Goal: Transaction & Acquisition: Book appointment/travel/reservation

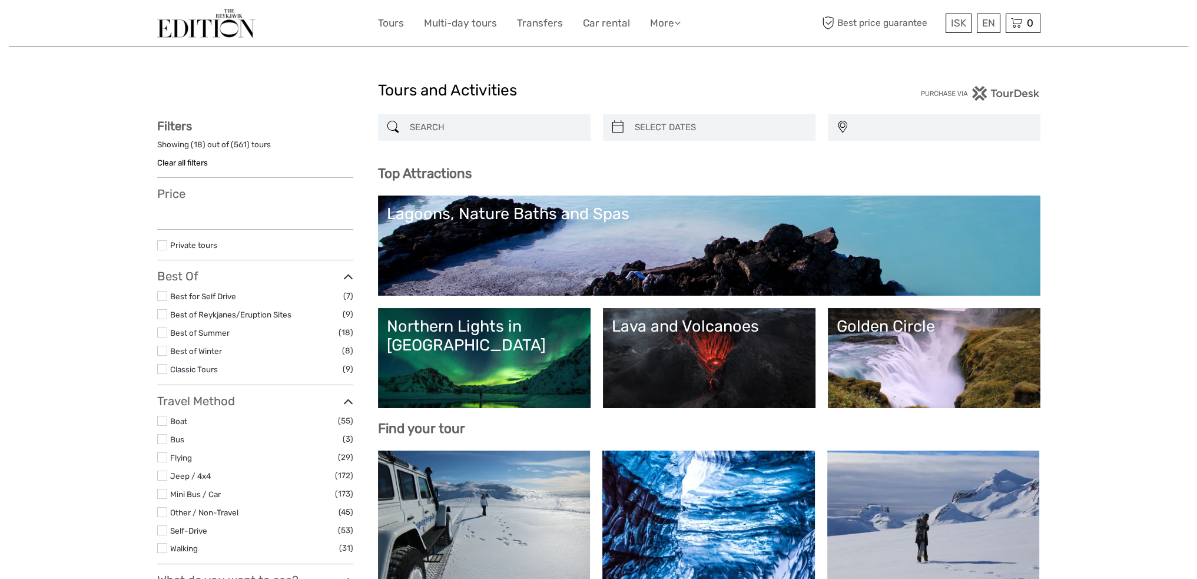
click at [514, 376] on link "Northern Lights in Iceland" at bounding box center [484, 358] width 195 height 82
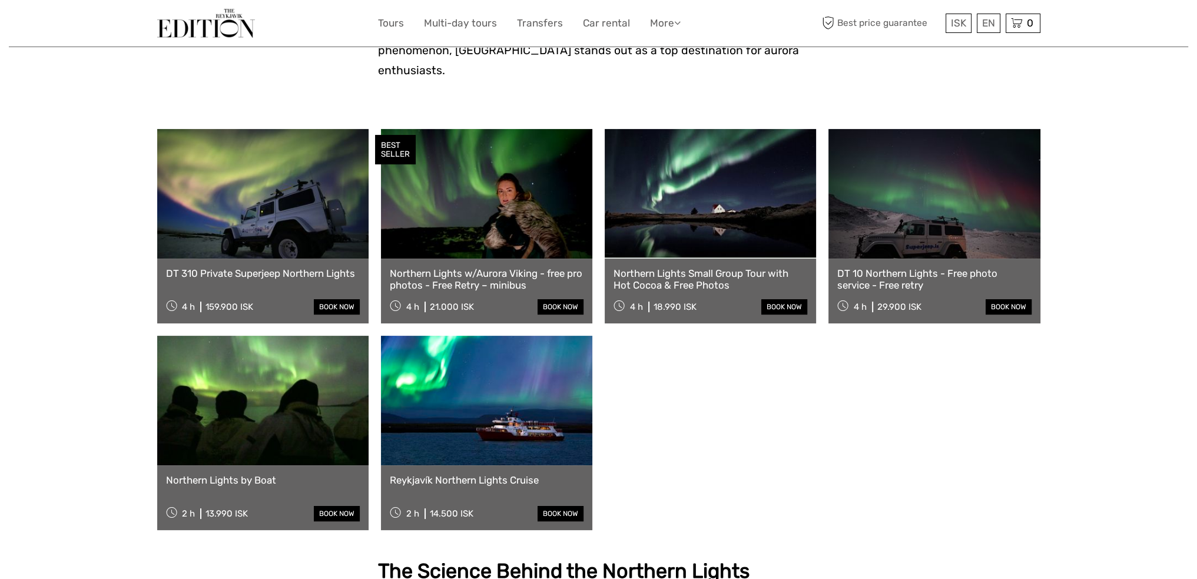
click at [733, 402] on div "DT 310 Private Superjeep Northern Lights 4 h 159.900 ISK book now BEST SELLER N…" at bounding box center [598, 329] width 883 height 401
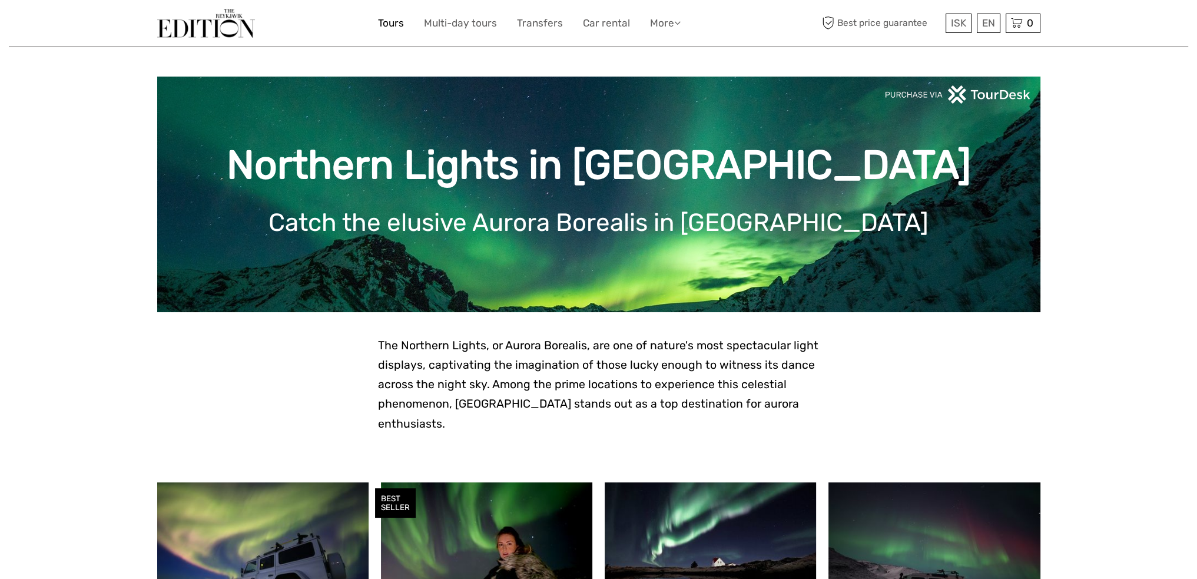
click at [393, 26] on link "Tours" at bounding box center [391, 23] width 26 height 17
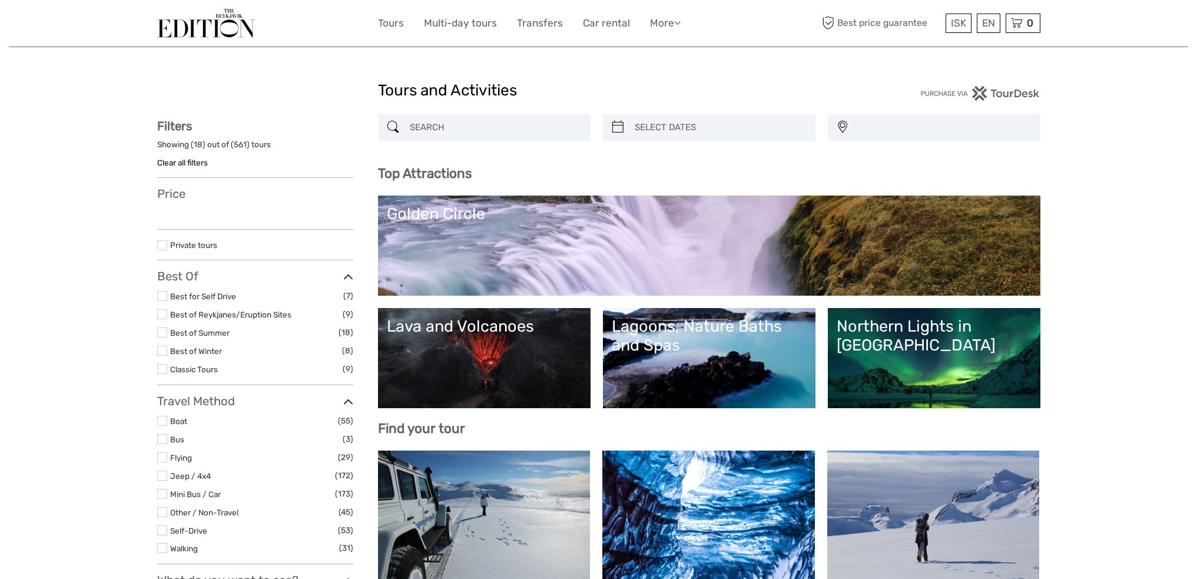
select select
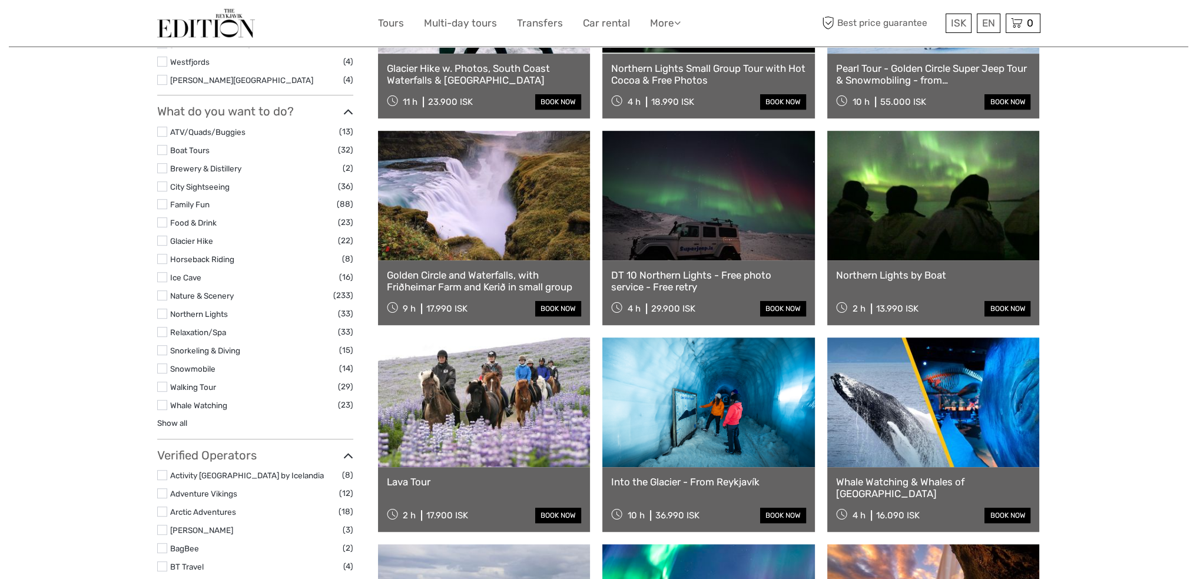
scroll to position [883, 0]
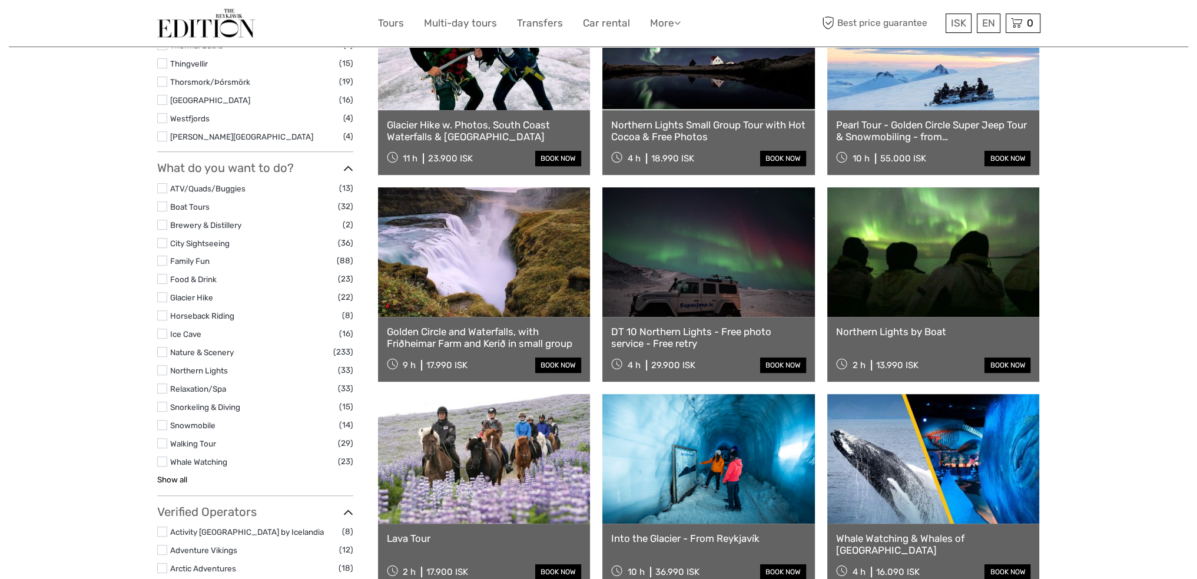
click at [171, 480] on link "Show all" at bounding box center [172, 479] width 30 height 9
click at [165, 373] on label at bounding box center [162, 370] width 10 height 10
click at [0, 0] on input "checkbox" at bounding box center [0, 0] width 0 height 0
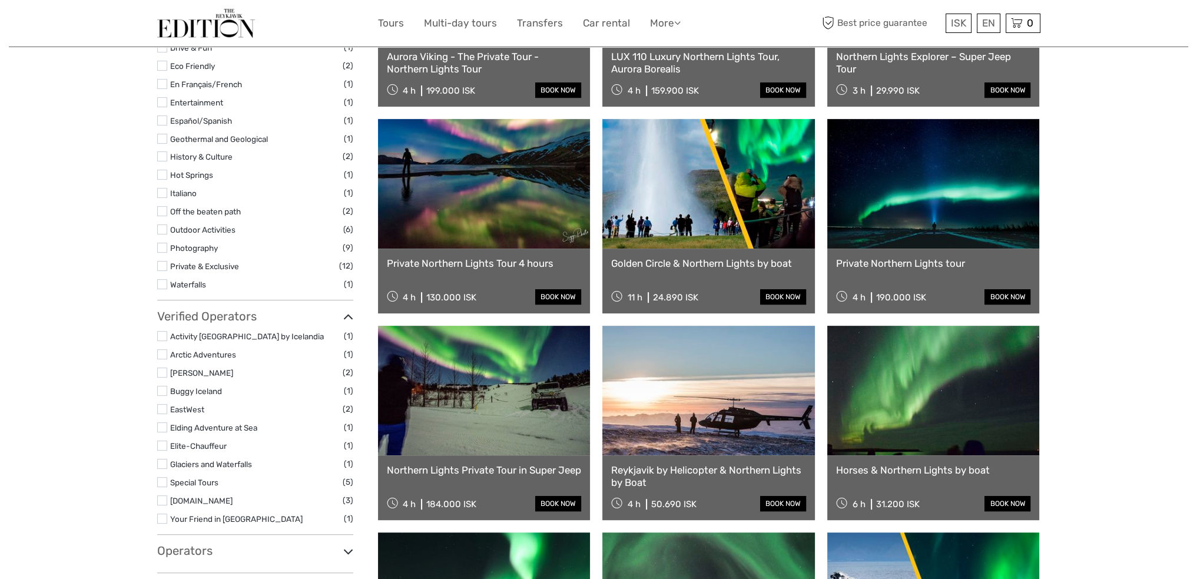
scroll to position [67, 0]
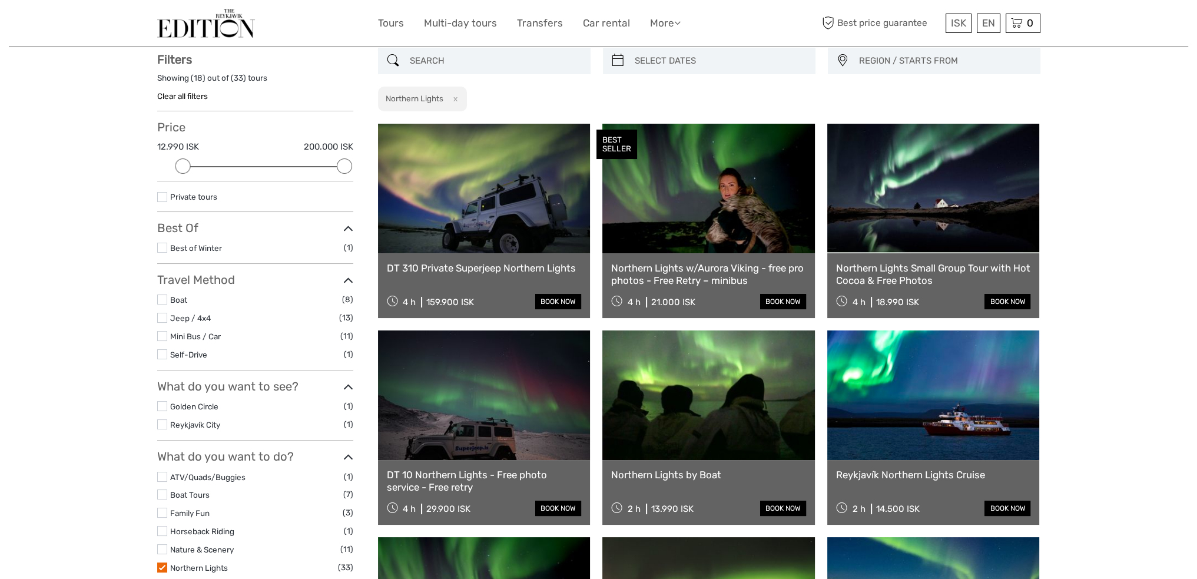
click at [167, 197] on label at bounding box center [162, 197] width 10 height 10
click at [0, 0] on input "checkbox" at bounding box center [0, 0] width 0 height 0
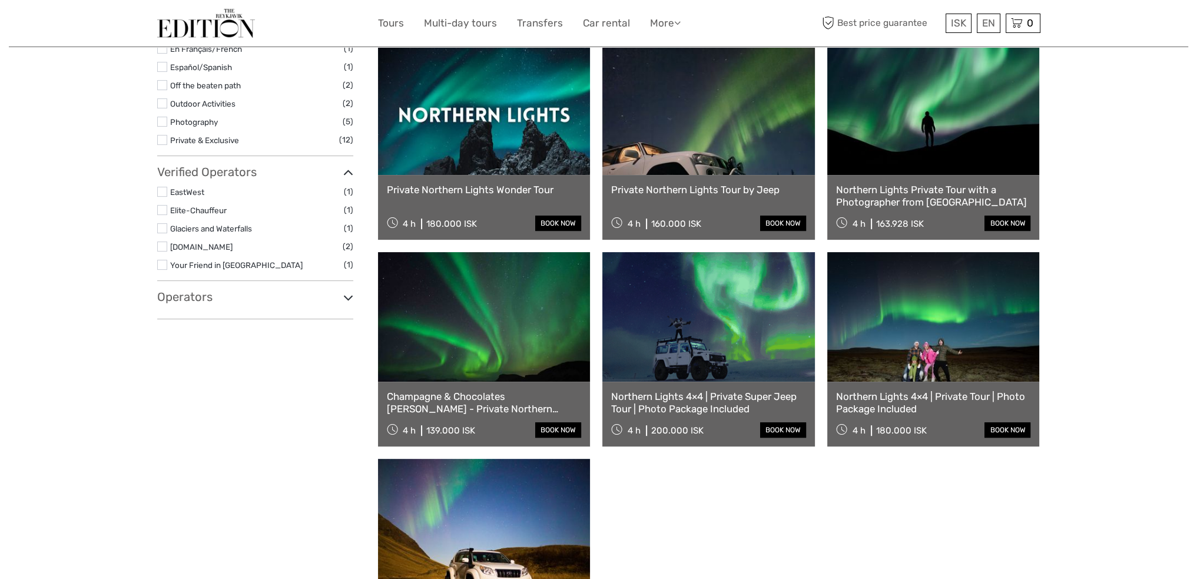
scroll to position [538, 0]
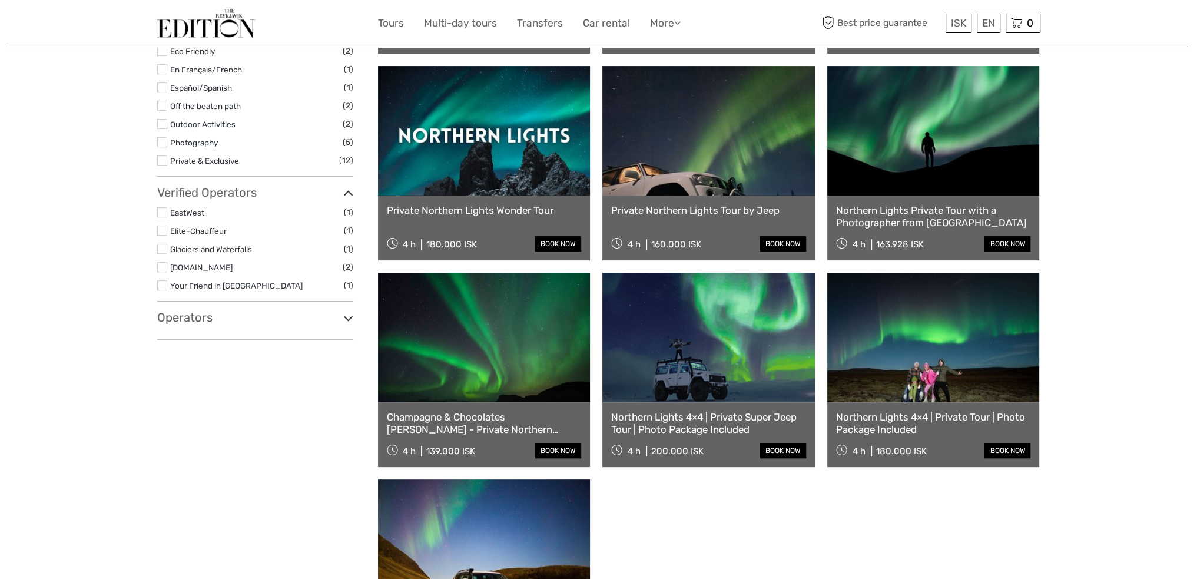
click at [919, 201] on div "Northern Lights Private Tour with a Photographer from Reykjavík 4 h 163.928 ISK…" at bounding box center [933, 227] width 213 height 65
click at [927, 180] on link at bounding box center [933, 131] width 213 height 130
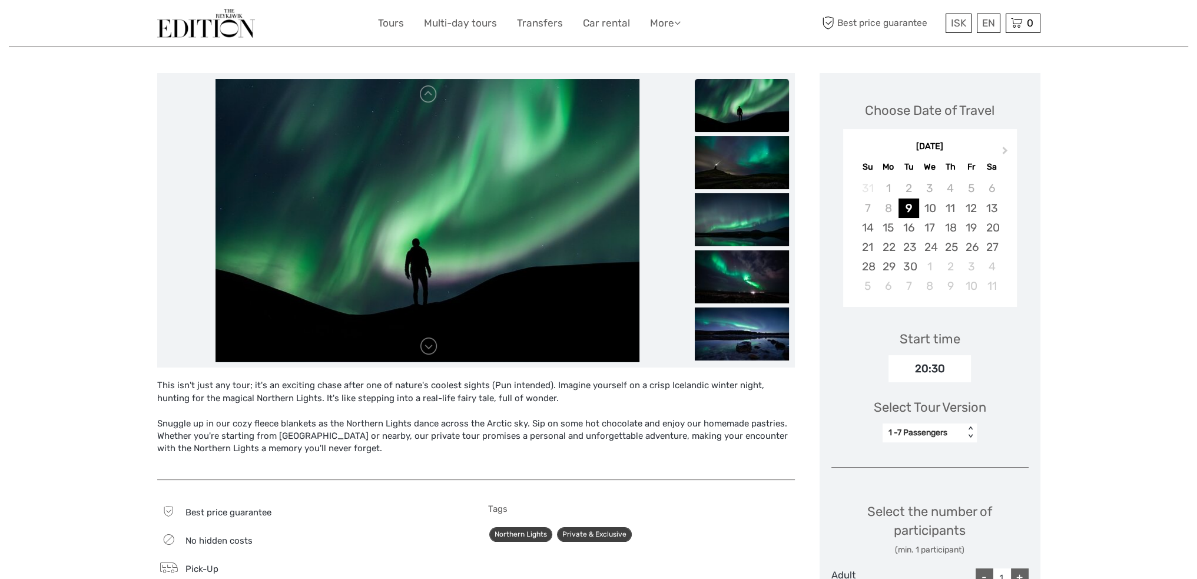
scroll to position [118, 0]
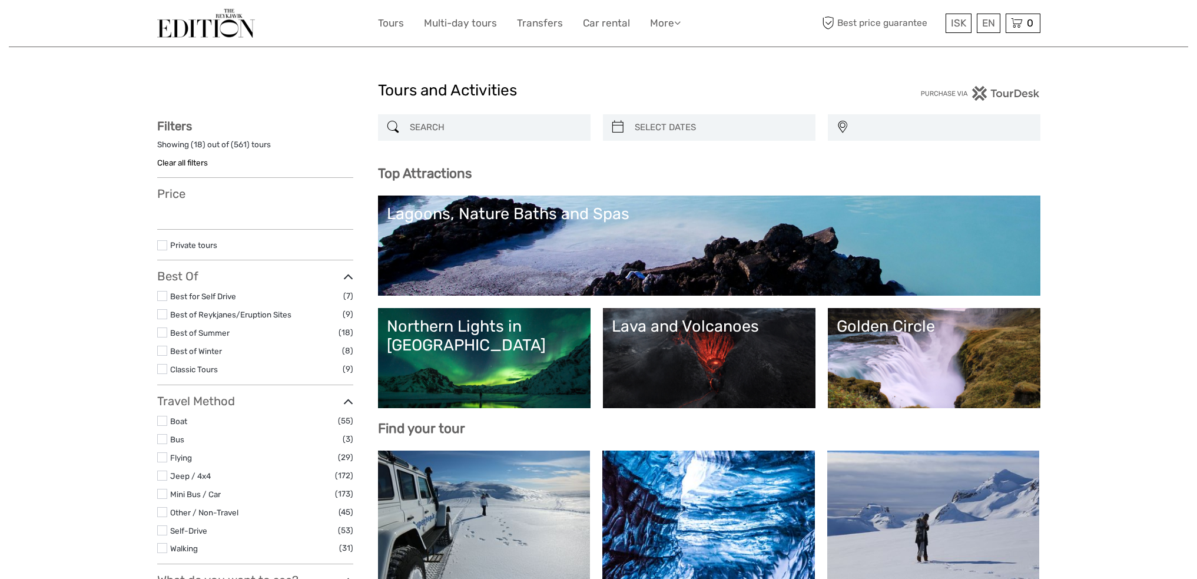
select select
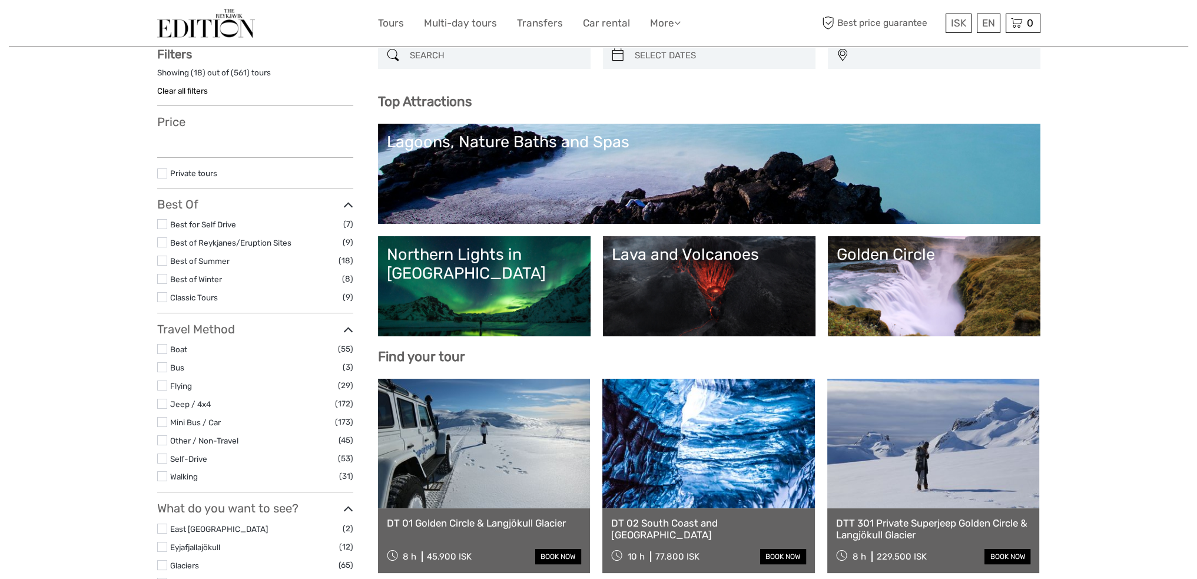
select select
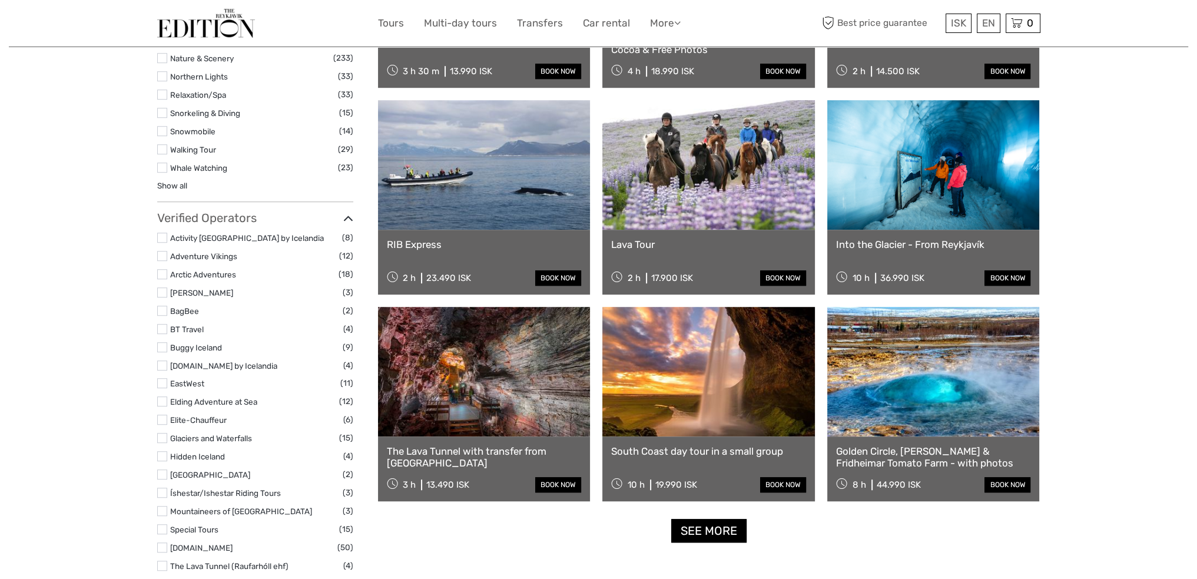
scroll to position [1178, 0]
drag, startPoint x: 165, startPoint y: 383, endPoint x: 73, endPoint y: 365, distance: 93.7
click at [165, 383] on label at bounding box center [162, 382] width 10 height 10
click at [0, 0] on input "checkbox" at bounding box center [0, 0] width 0 height 0
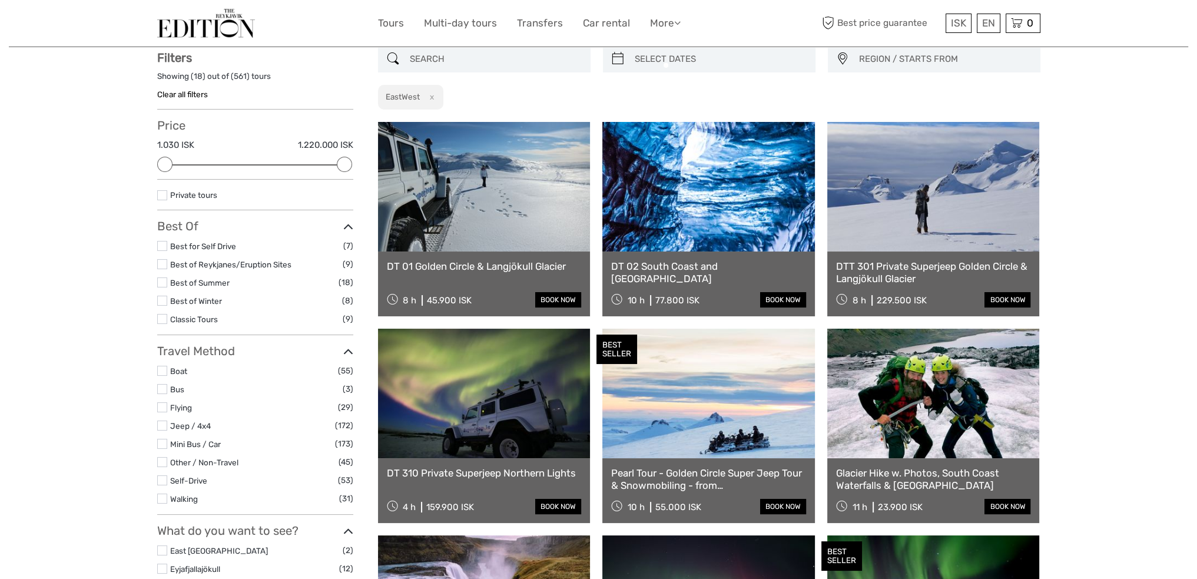
scroll to position [67, 0]
